Goal: Information Seeking & Learning: Check status

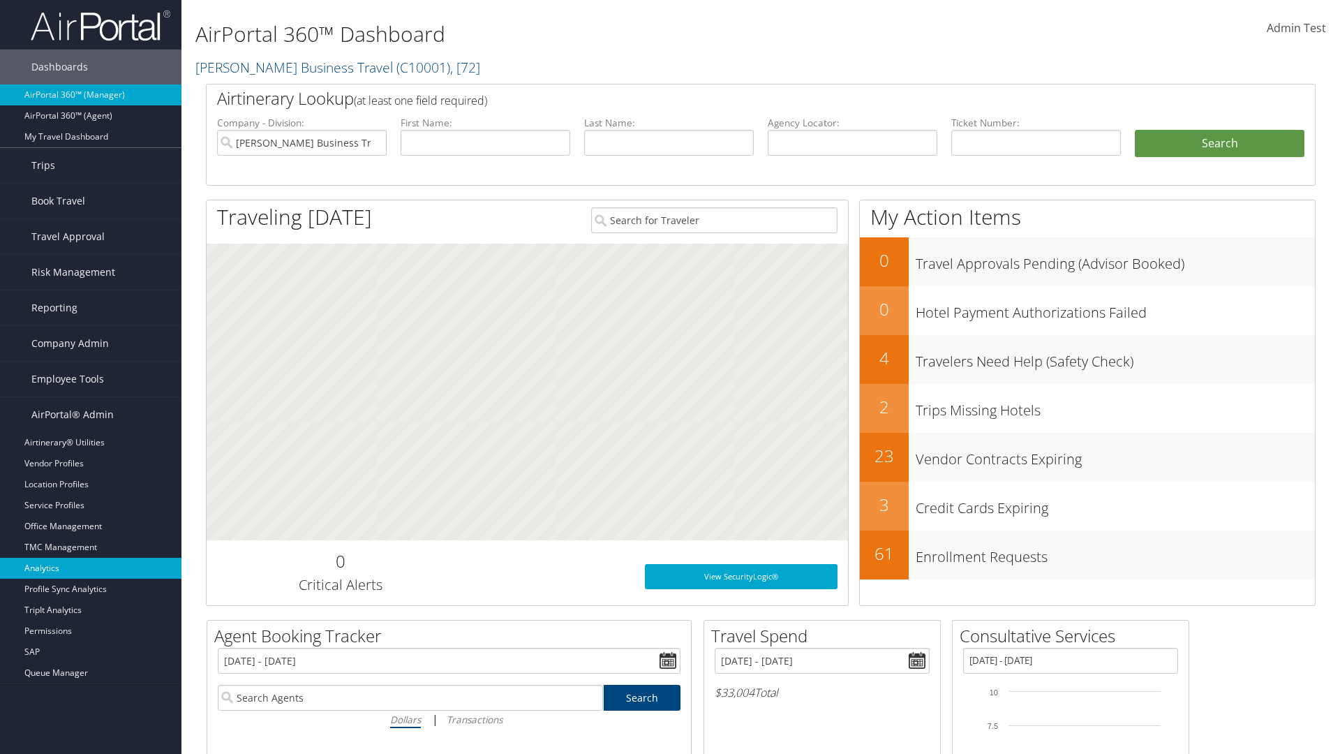
click at [91, 568] on link "Analytics" at bounding box center [90, 568] width 181 height 21
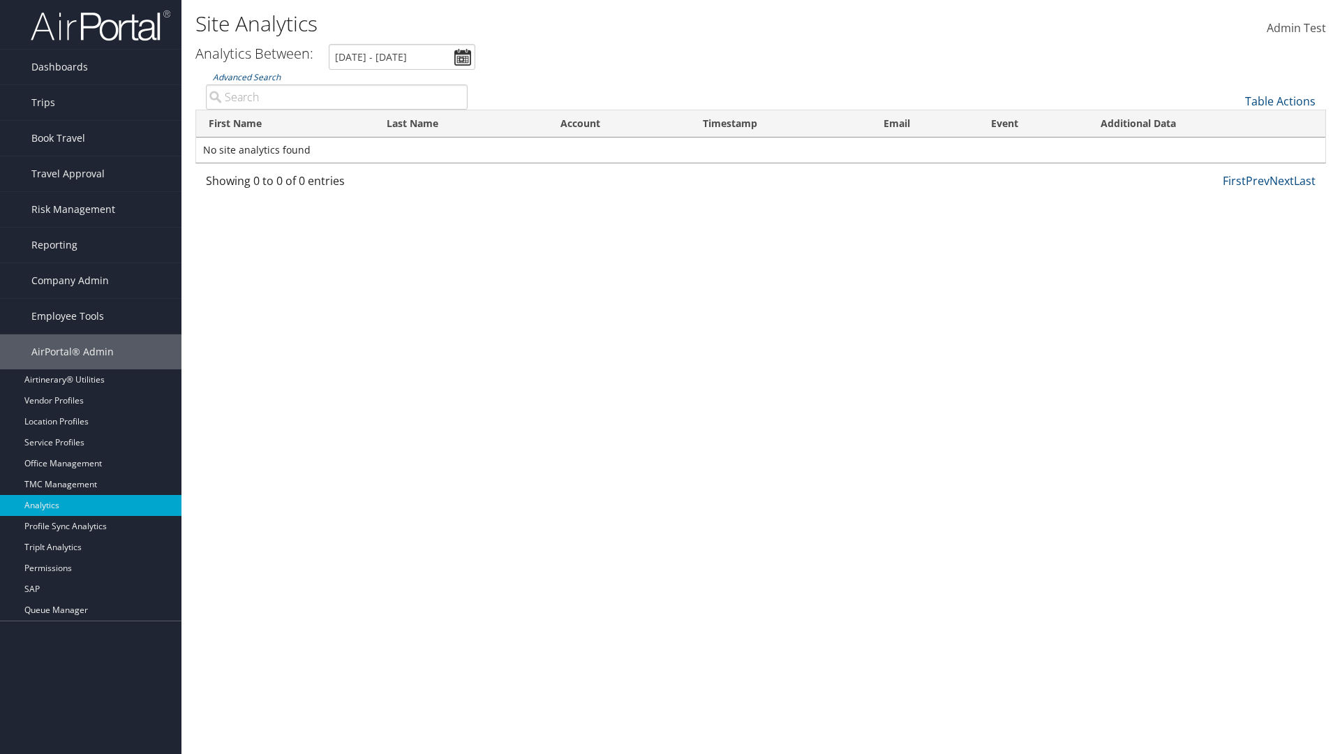
click at [246, 77] on link "Advanced Search" at bounding box center [247, 77] width 68 height 12
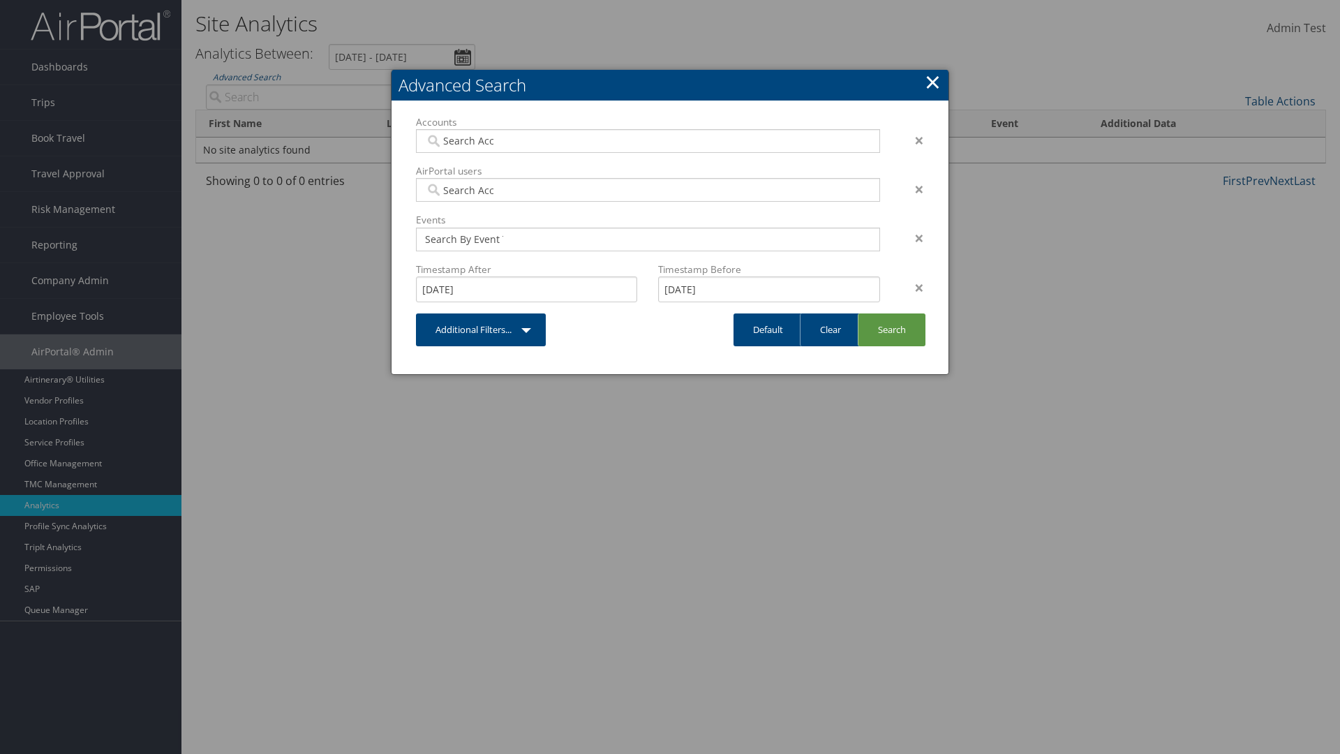
click at [932, 82] on link "×" at bounding box center [933, 82] width 16 height 28
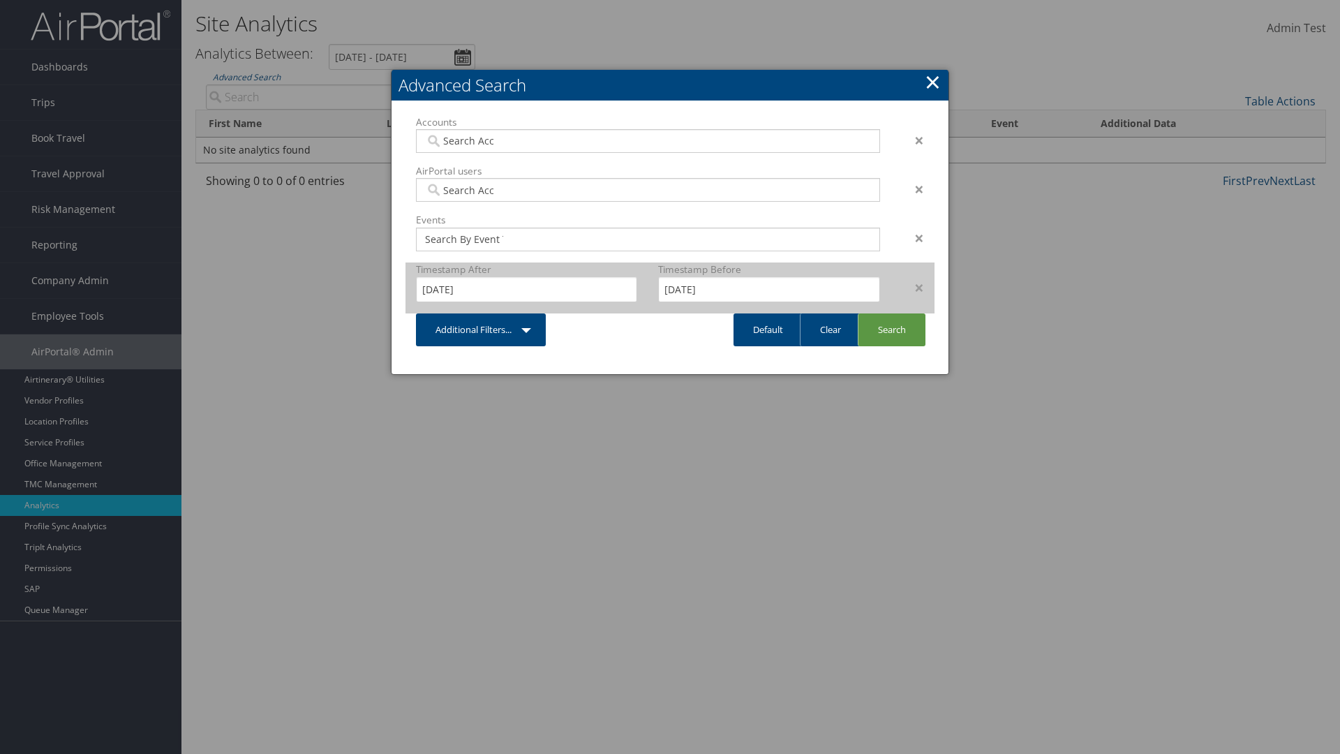
click at [912, 287] on div "×" at bounding box center [912, 287] width 44 height 17
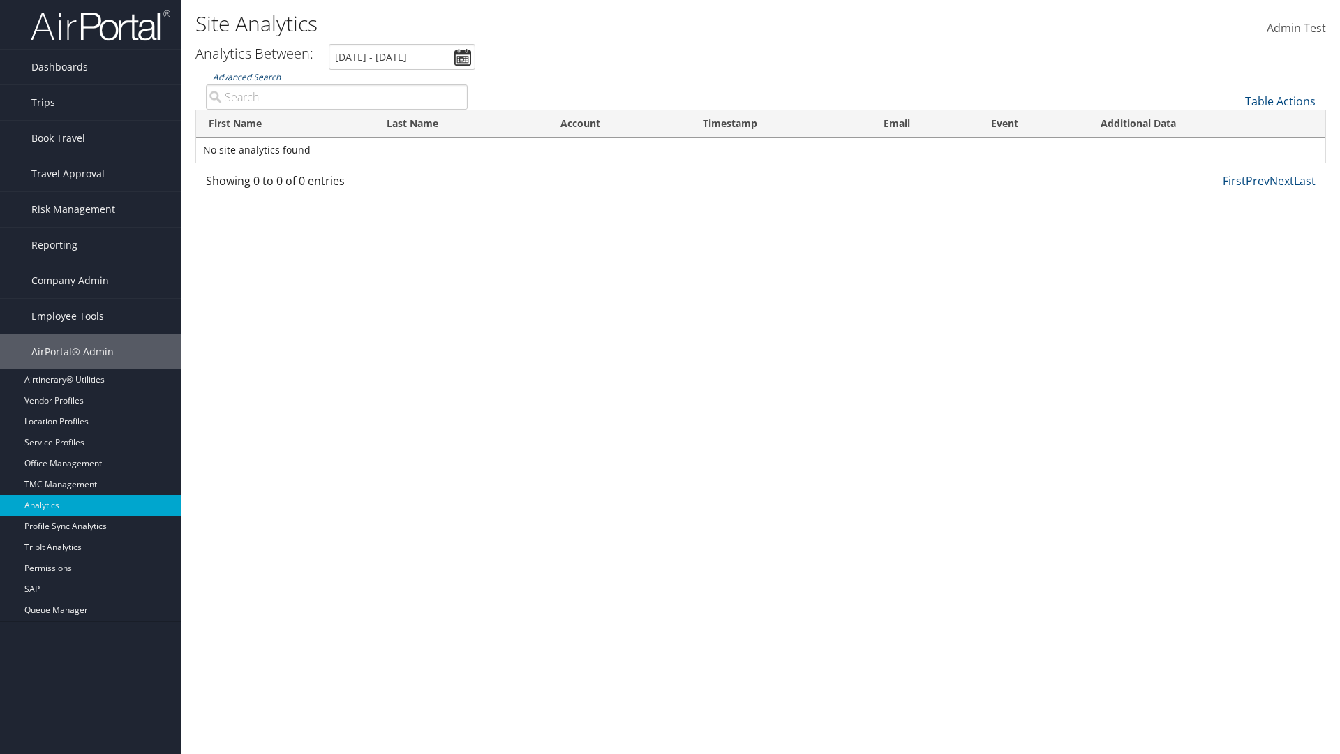
click at [246, 77] on link "Advanced Search" at bounding box center [247, 77] width 68 height 12
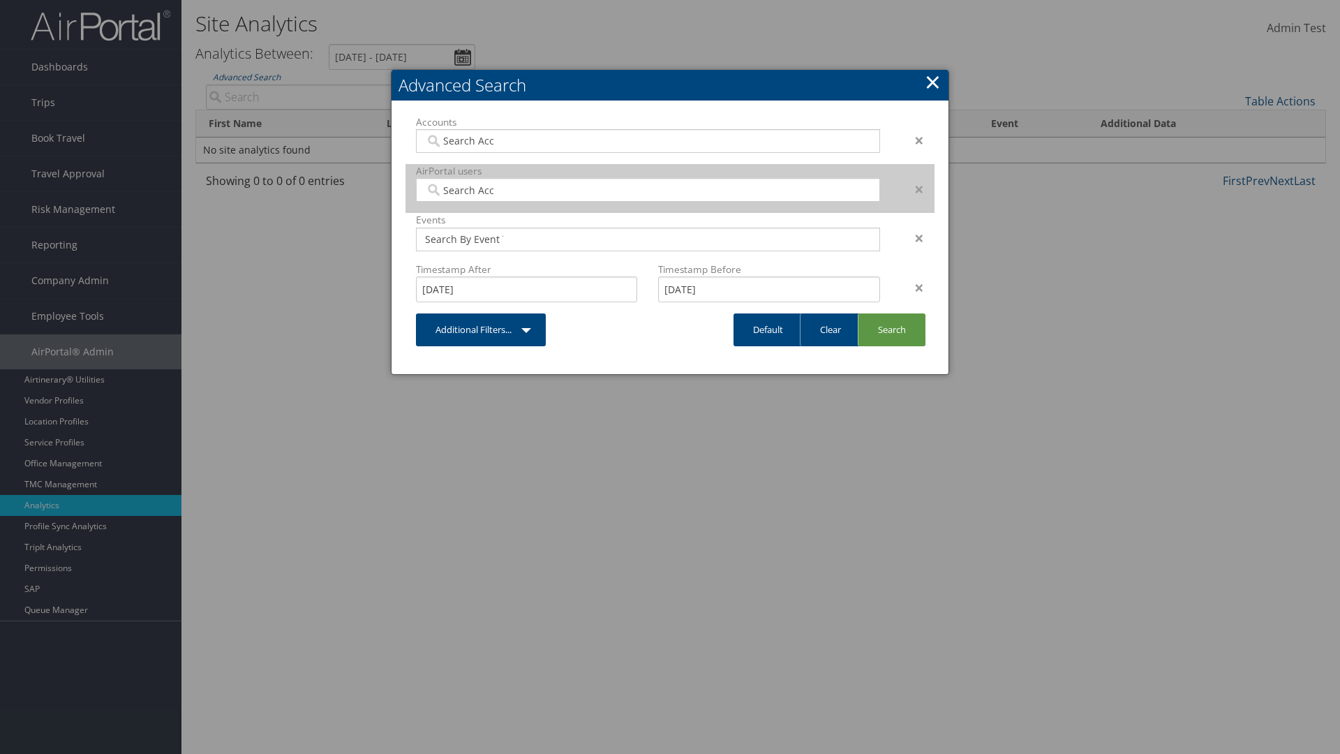
click at [464, 190] on input "search" at bounding box center [464, 190] width 78 height 14
type input "Wanda Download"
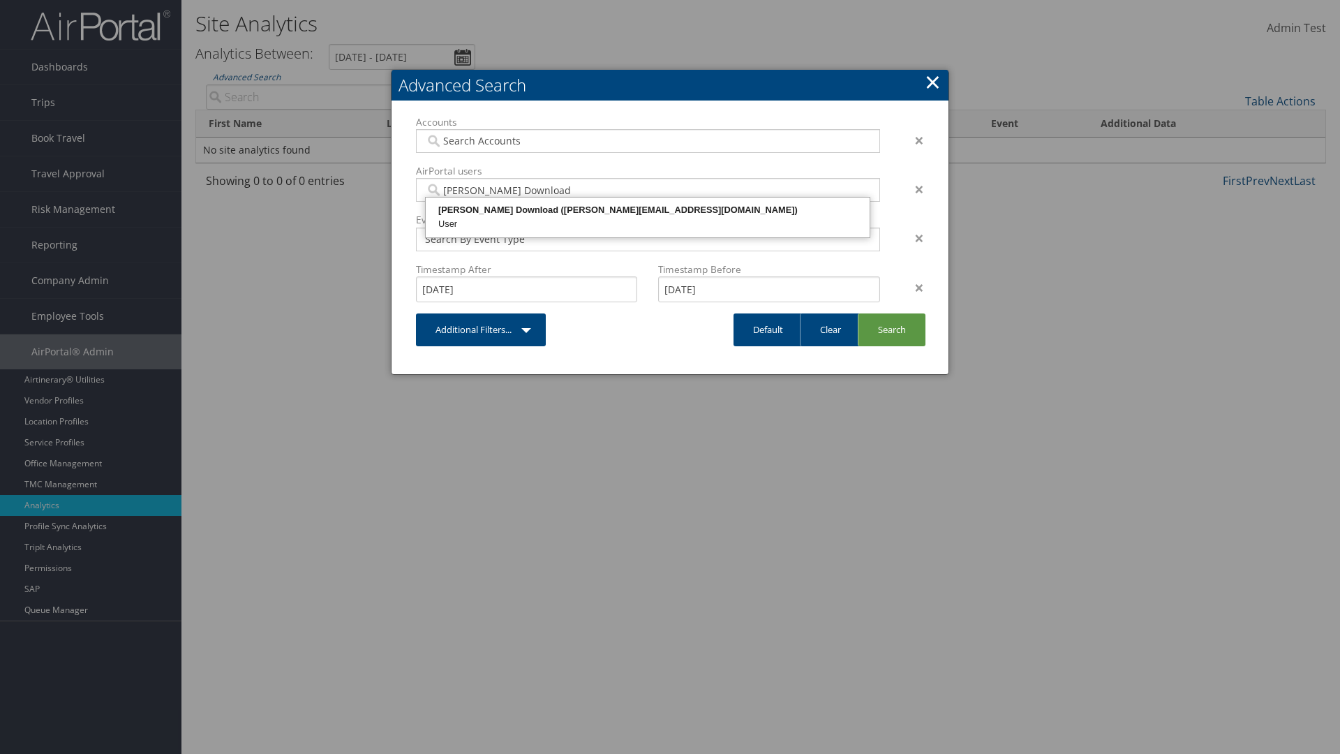
click at [648, 210] on div "Wanda Download (wanda@test868356.com)" at bounding box center [648, 210] width 440 height 14
type input "868356"
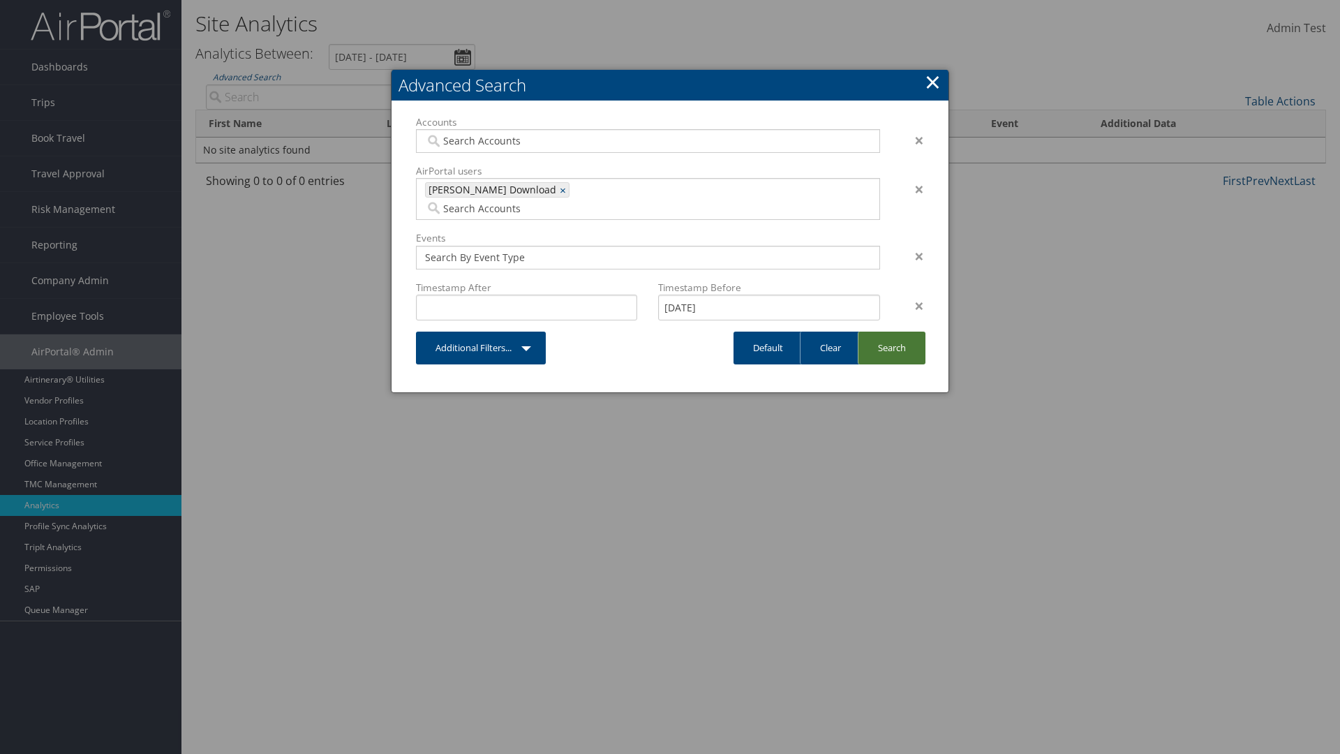
click at [891, 331] on link "Search" at bounding box center [892, 347] width 68 height 33
